Goal: Task Accomplishment & Management: Manage account settings

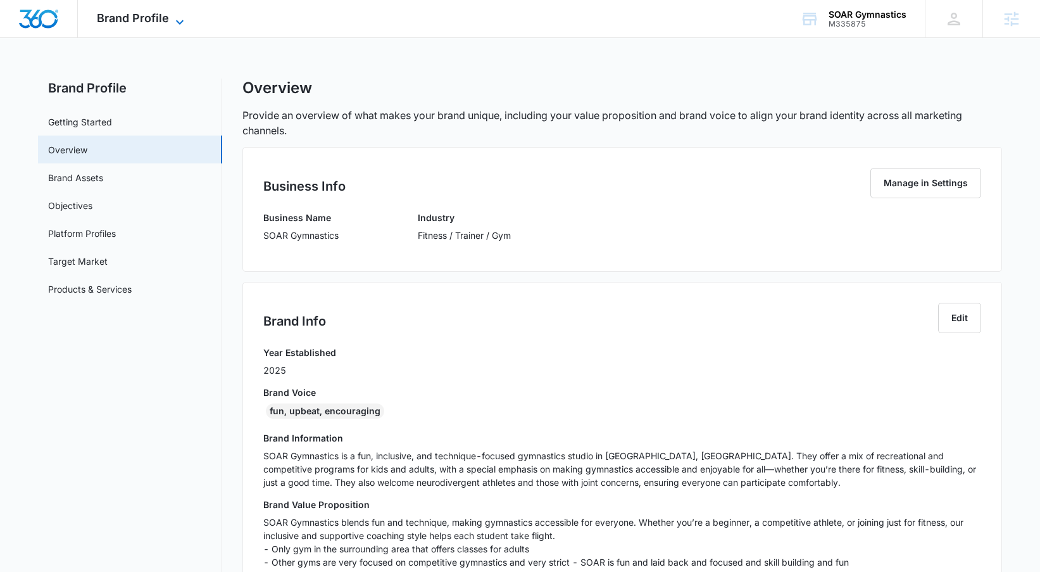
click at [160, 20] on span "Brand Profile" at bounding box center [133, 17] width 72 height 13
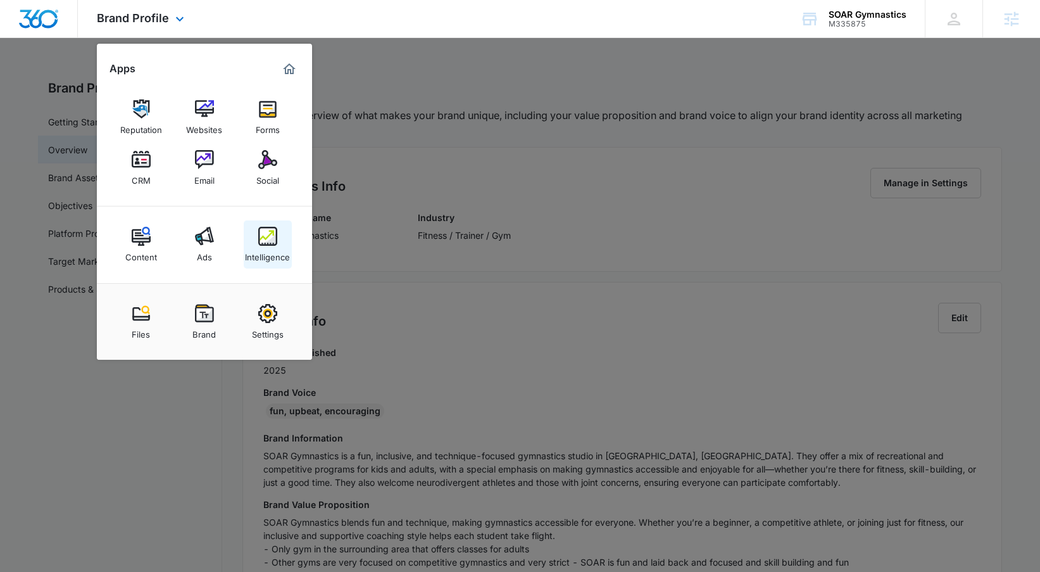
click at [275, 239] on img at bounding box center [267, 236] width 19 height 19
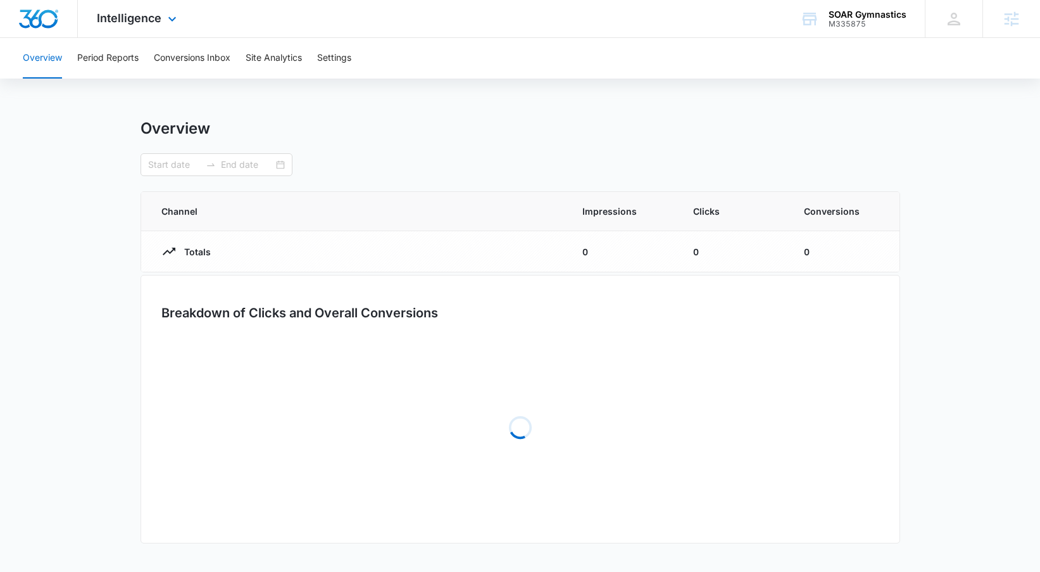
type input "[DATE]"
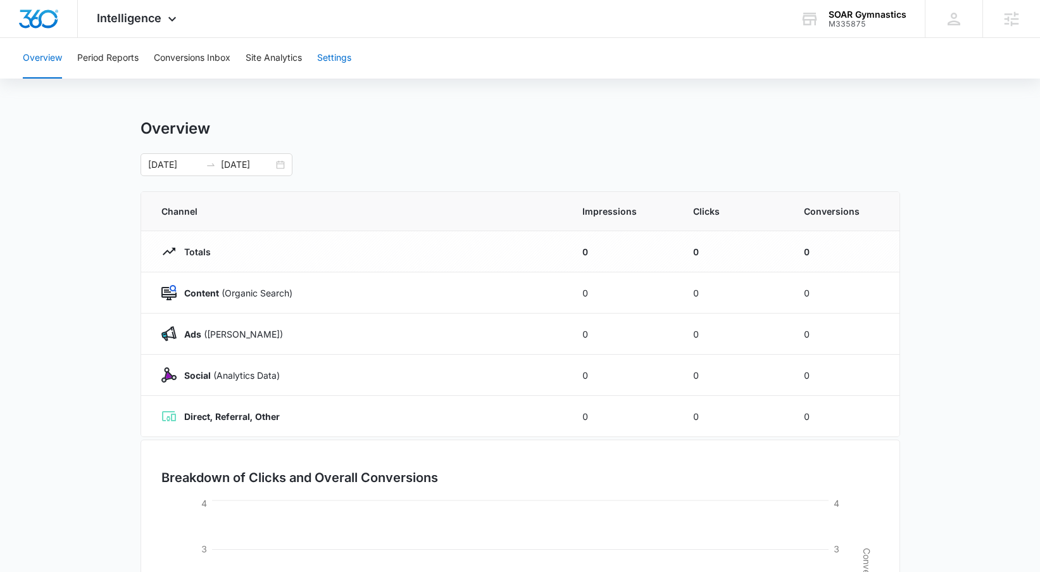
click at [344, 68] on button "Settings" at bounding box center [334, 58] width 34 height 41
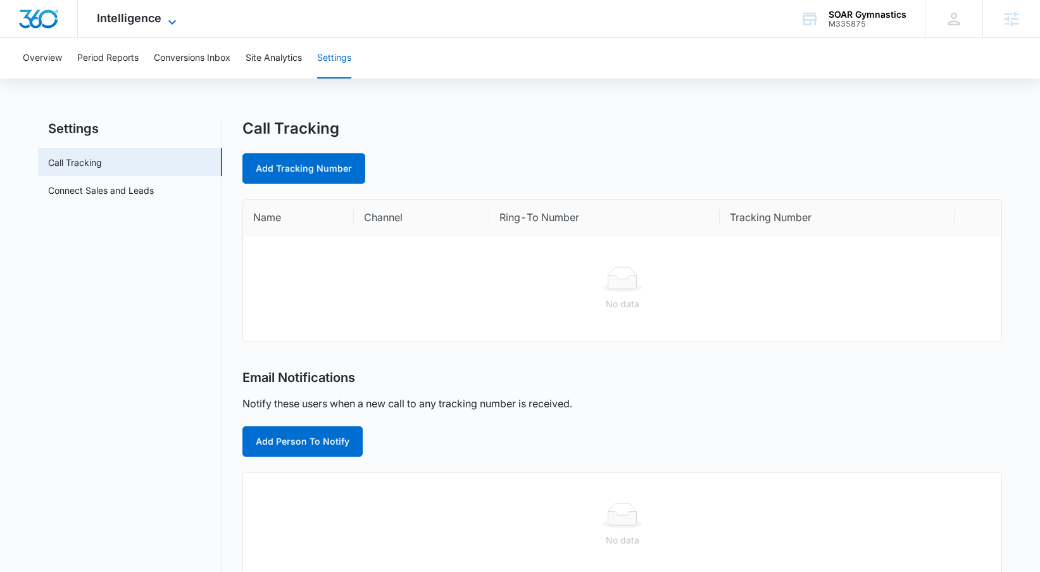
click at [117, 22] on span "Intelligence" at bounding box center [129, 17] width 65 height 13
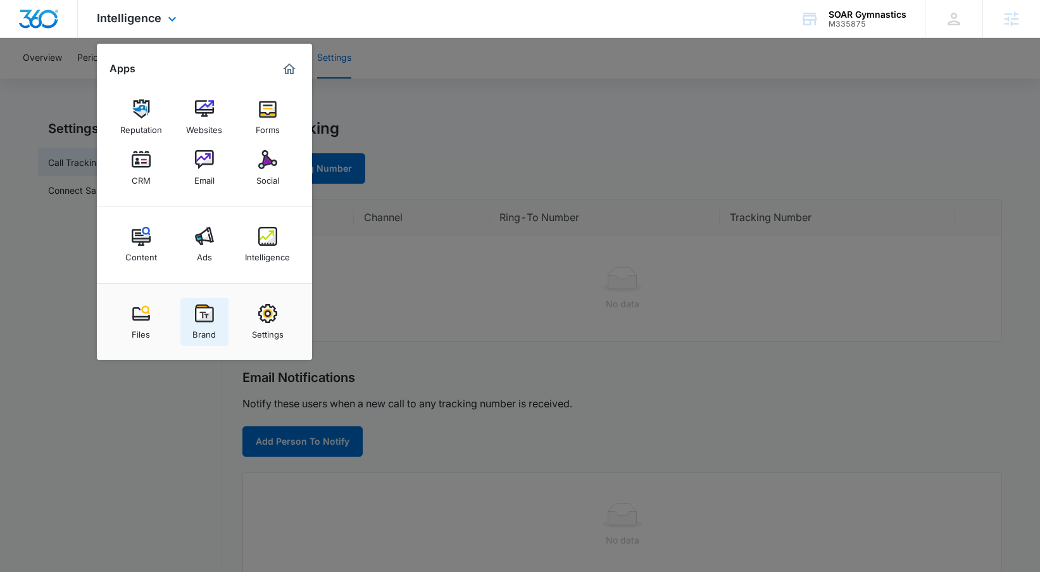
click at [187, 320] on link "Brand" at bounding box center [204, 322] width 48 height 48
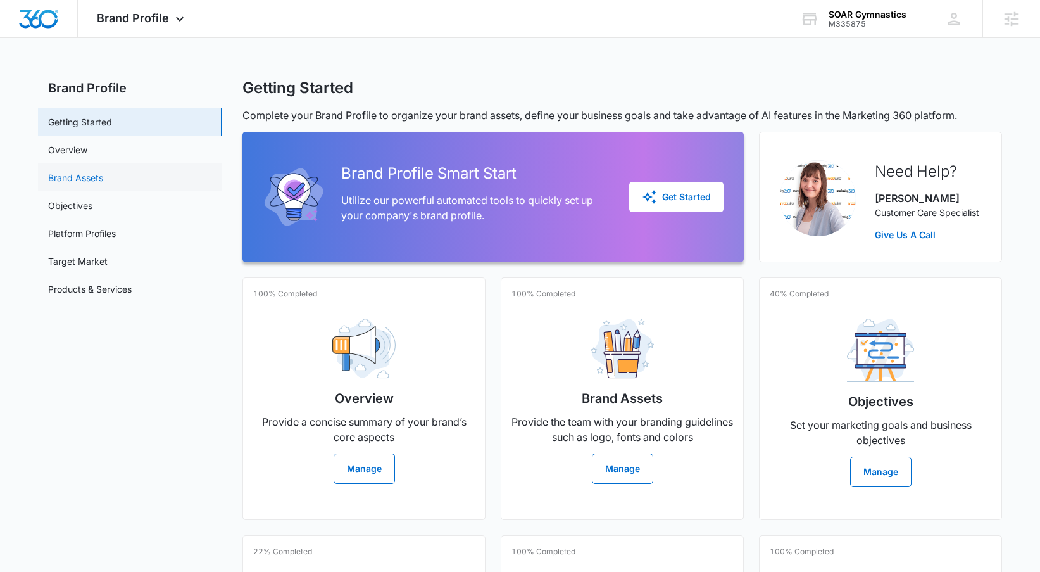
click at [103, 172] on link "Brand Assets" at bounding box center [75, 177] width 55 height 13
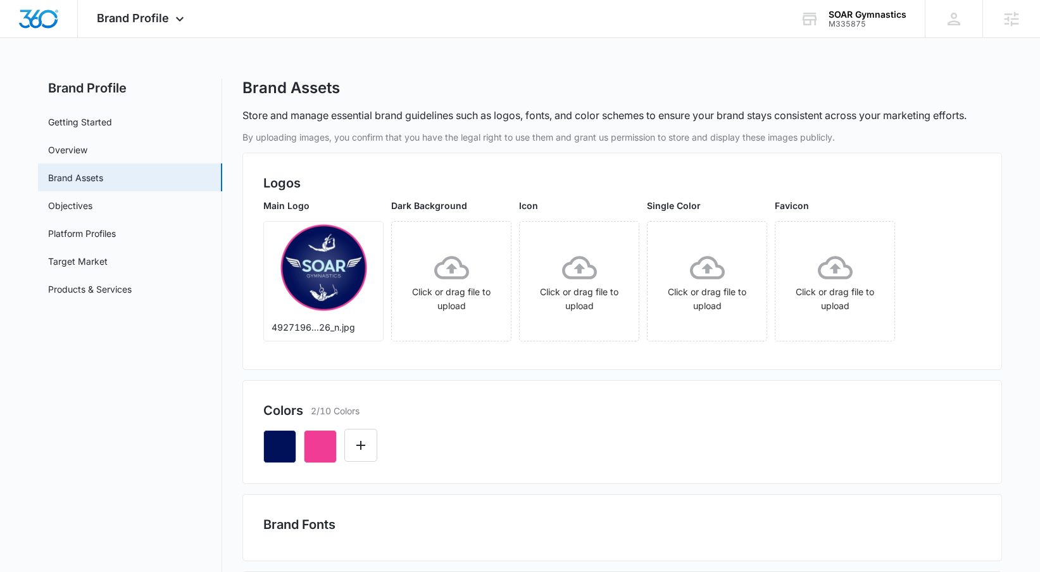
scroll to position [119, 0]
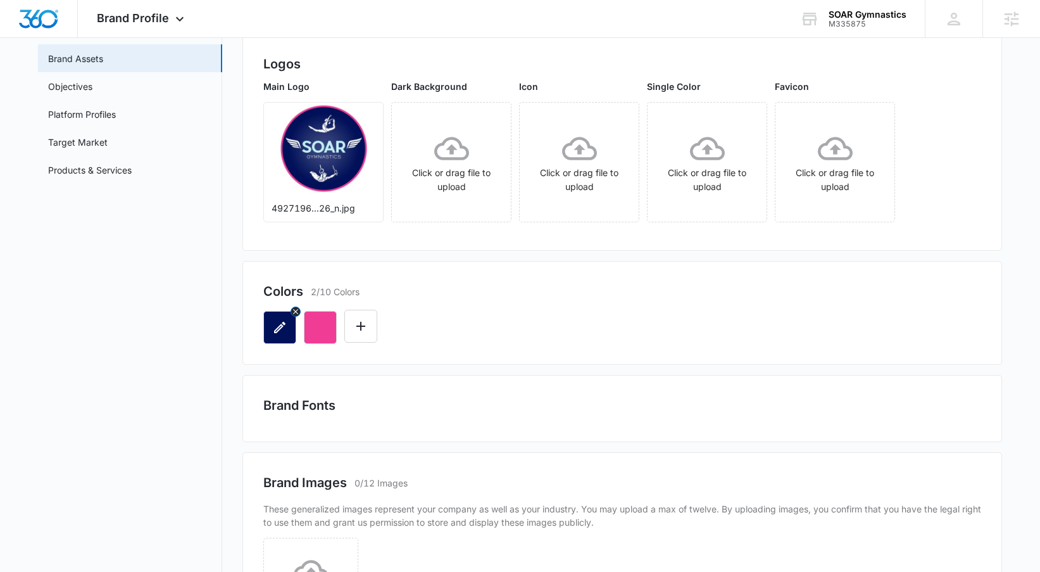
click at [287, 332] on icon "button" at bounding box center [279, 327] width 15 height 15
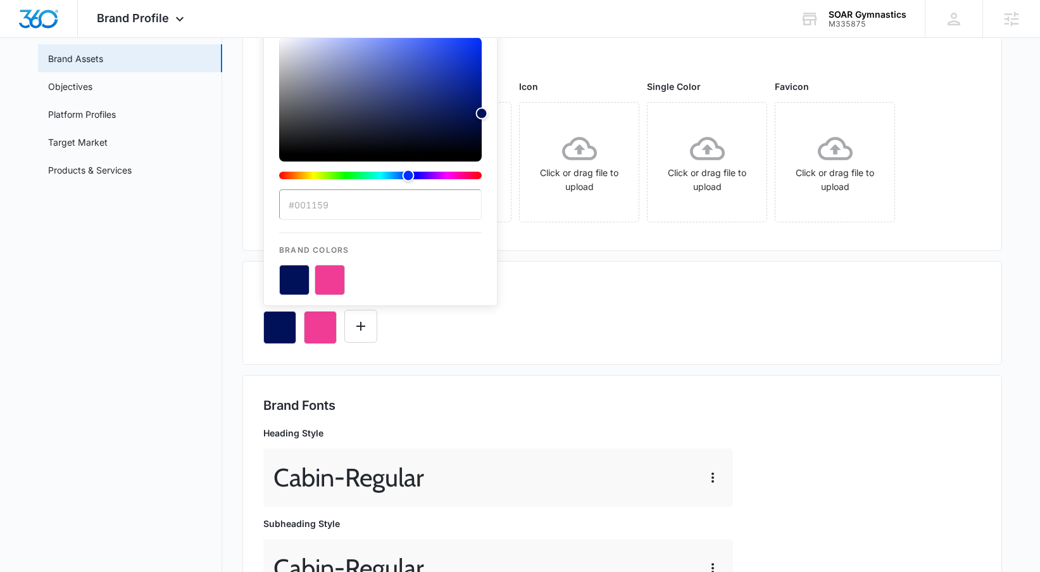
click at [351, 208] on input "#001159" at bounding box center [380, 204] width 203 height 30
click at [307, 275] on button "color-picker-container" at bounding box center [294, 280] width 30 height 30
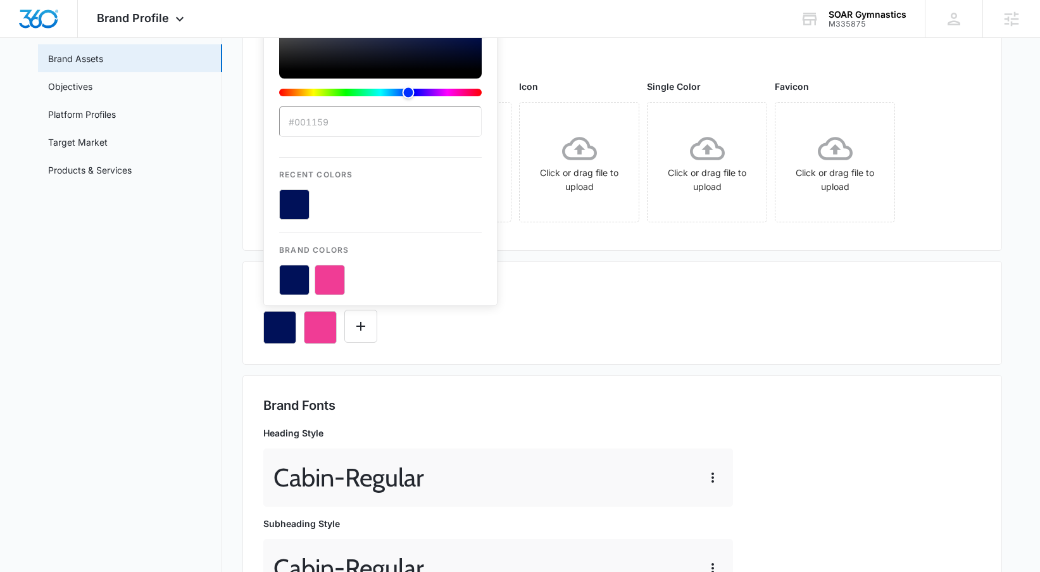
click at [331, 103] on div "color-picker" at bounding box center [380, 30] width 203 height 152
click at [331, 124] on input "#001159" at bounding box center [380, 121] width 203 height 30
click at [336, 275] on button "color-picker-container" at bounding box center [330, 280] width 30 height 30
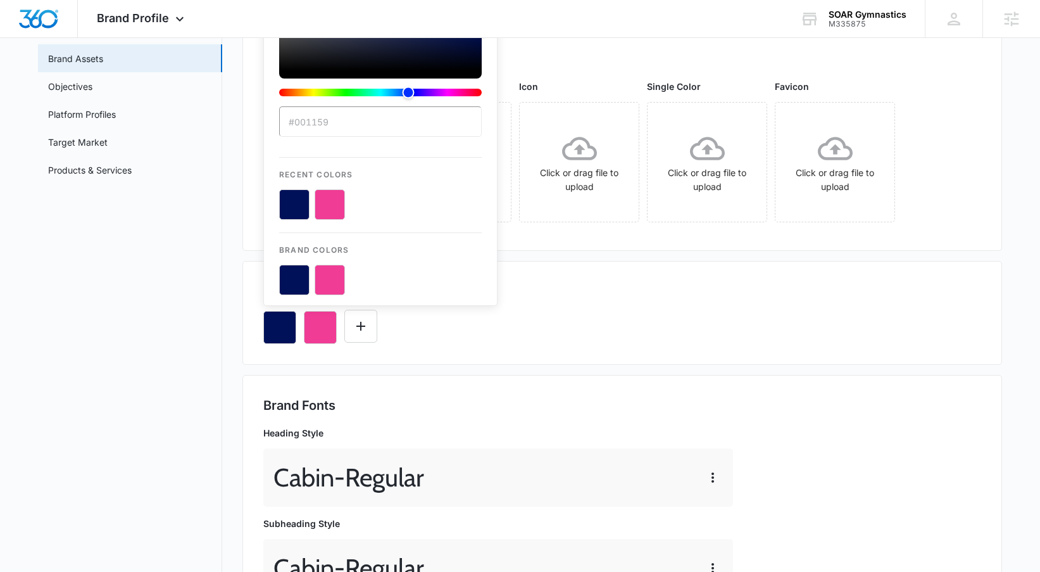
click at [336, 196] on button "color-picker-container" at bounding box center [330, 204] width 30 height 30
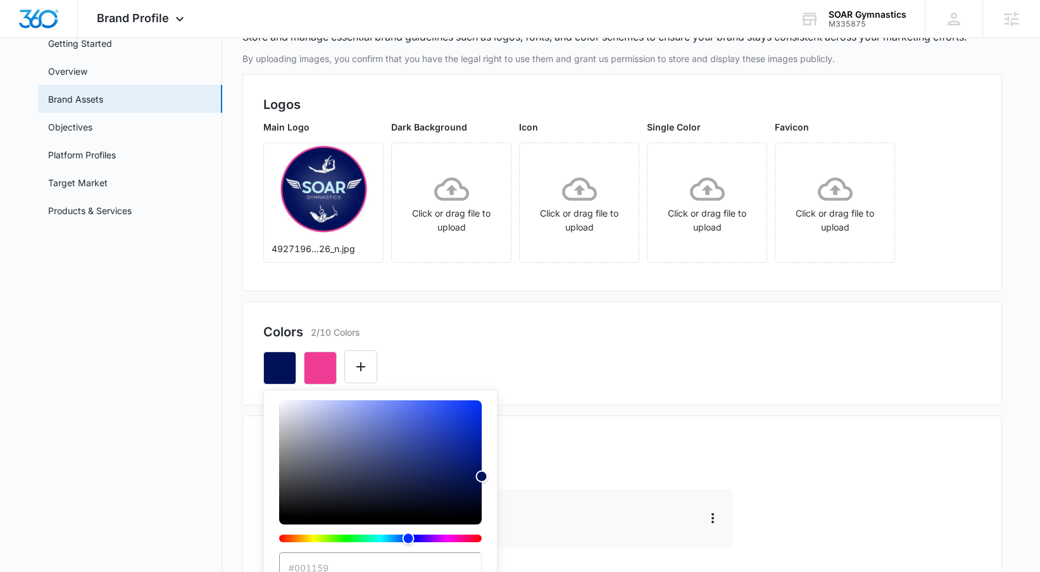
scroll to position [0, 0]
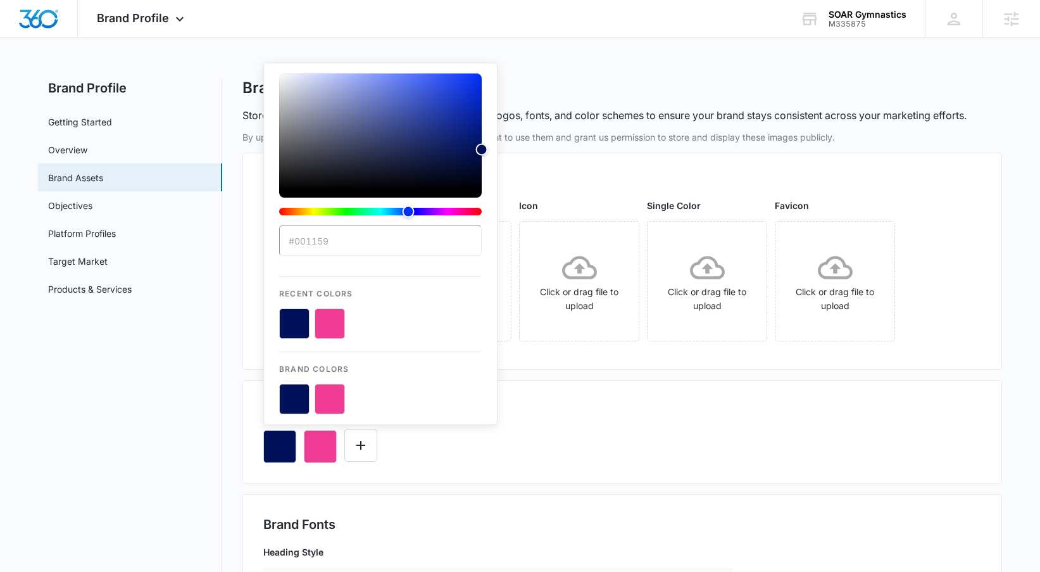
click at [334, 325] on button "color-picker-container" at bounding box center [330, 323] width 30 height 30
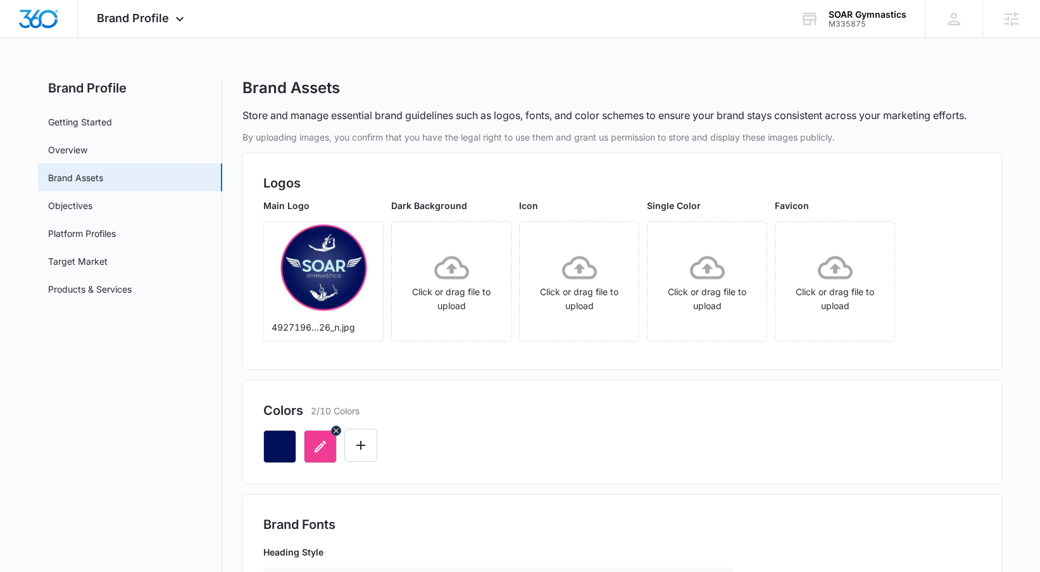
click at [322, 439] on icon "button" at bounding box center [320, 446] width 15 height 15
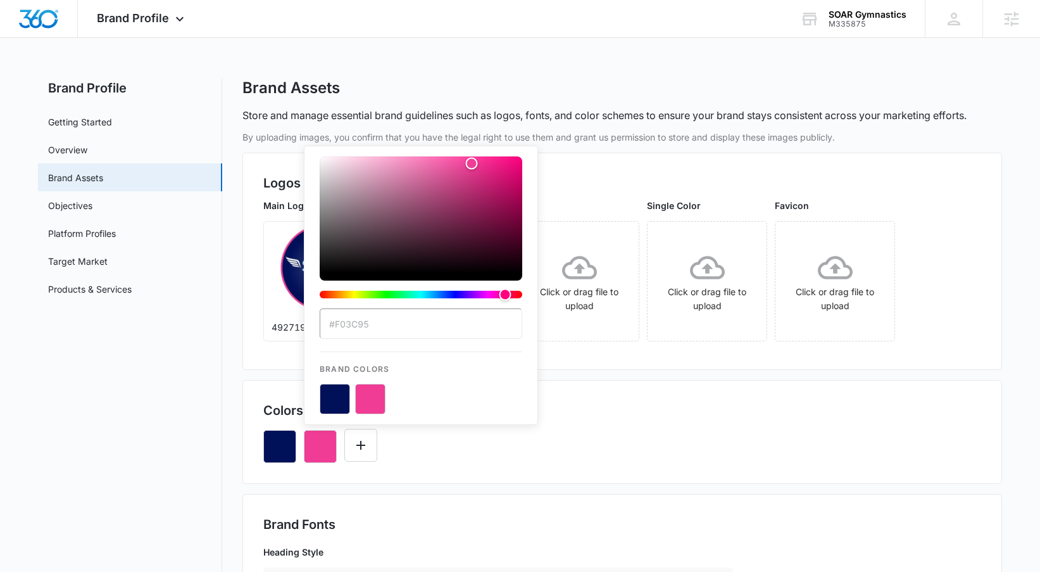
click at [338, 332] on input "#F03C95" at bounding box center [421, 323] width 203 height 30
drag, startPoint x: 337, startPoint y: 324, endPoint x: 409, endPoint y: 325, distance: 72.2
click at [409, 325] on input "#F03C95" at bounding box center [421, 323] width 203 height 30
click at [491, 35] on div "Brand Profile Apps Reputation Websites Forms CRM Email Social Content Ads Intel…" at bounding box center [520, 19] width 1040 height 38
